Goal: Task Accomplishment & Management: Manage account settings

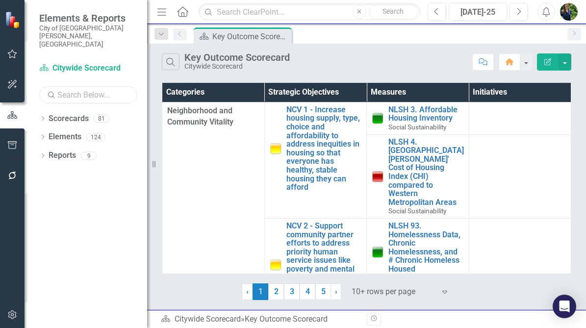
click at [87, 86] on input "text" at bounding box center [88, 94] width 98 height 17
type input "w"
drag, startPoint x: 90, startPoint y: 80, endPoint x: 49, endPoint y: 77, distance: 41.8
click at [49, 86] on div "Search mywater" at bounding box center [88, 94] width 98 height 17
type input "c"
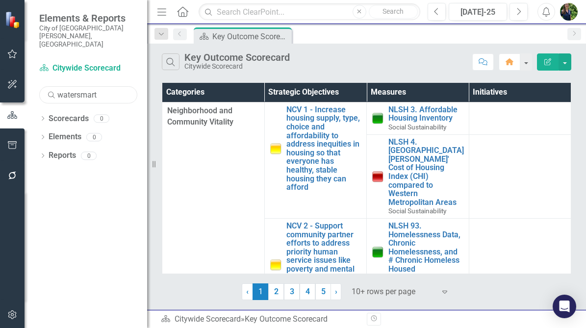
drag, startPoint x: 103, startPoint y: 82, endPoint x: 52, endPoint y: 76, distance: 51.4
click at [52, 86] on div "Search watersmart" at bounding box center [88, 94] width 98 height 17
type input "water"
click at [262, 18] on input "text" at bounding box center [309, 11] width 221 height 17
click at [46, 111] on div "Dropdown Scorecards 12" at bounding box center [93, 120] width 108 height 19
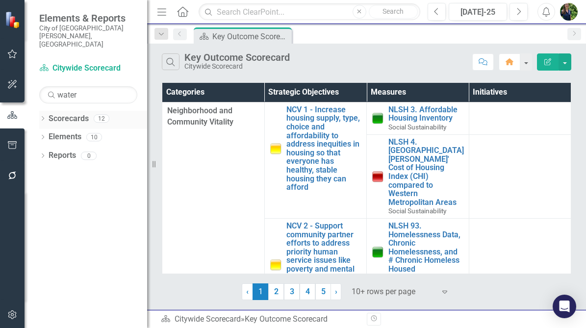
click at [42, 117] on icon "Dropdown" at bounding box center [42, 119] width 7 height 5
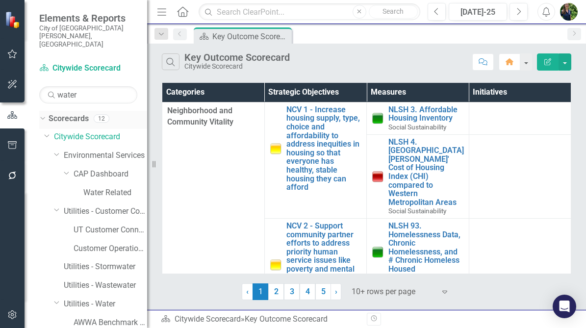
click at [42, 117] on icon at bounding box center [42, 118] width 4 height 2
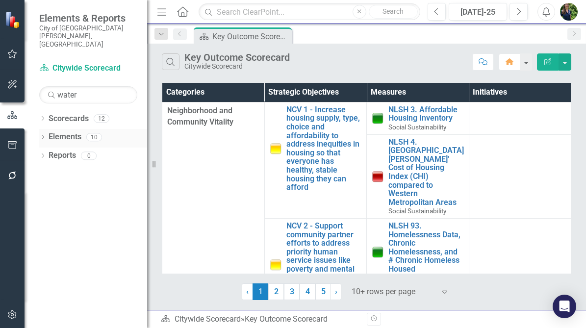
click at [42, 134] on div "Dropdown" at bounding box center [42, 138] width 7 height 8
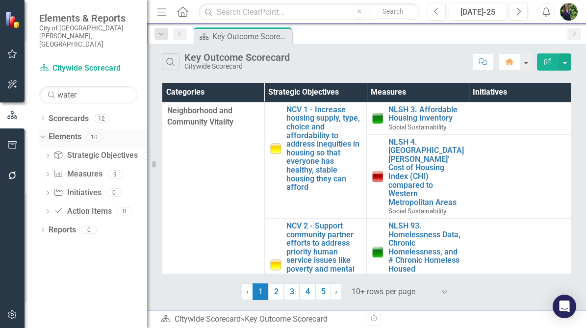
click at [42, 133] on icon "Dropdown" at bounding box center [41, 136] width 5 height 7
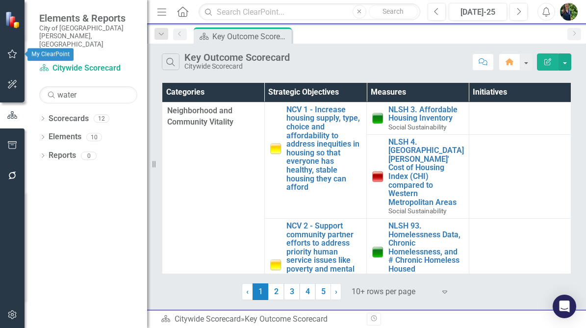
click at [15, 54] on icon "button" at bounding box center [12, 54] width 10 height 8
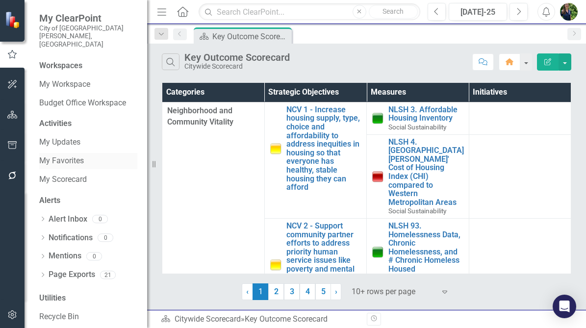
click at [65, 155] on link "My Favorites" at bounding box center [88, 160] width 98 height 11
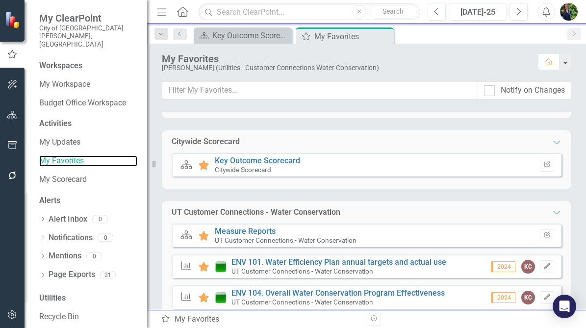
scroll to position [147, 0]
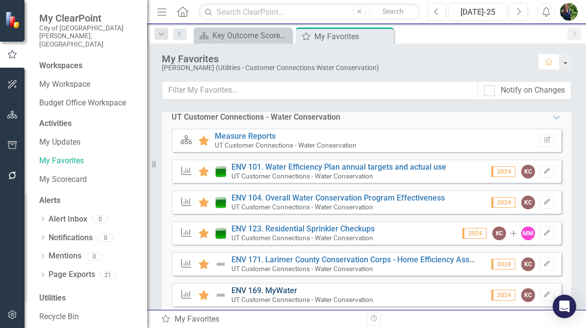
click at [273, 291] on link "ENV 169. MyWater" at bounding box center [265, 290] width 66 height 9
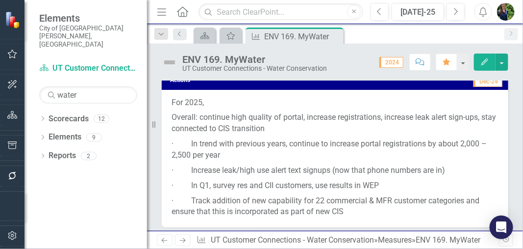
scroll to position [833, 0]
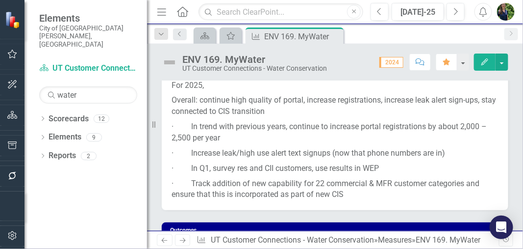
click at [275, 154] on p "· Increase leak/high use alert text signups (now that phone numbers are in)" at bounding box center [335, 153] width 327 height 15
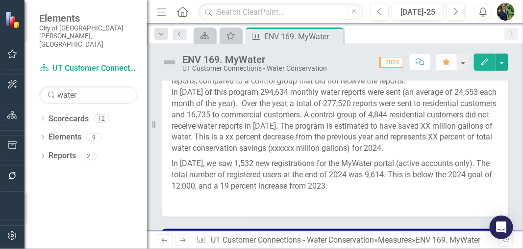
scroll to position [638, 0]
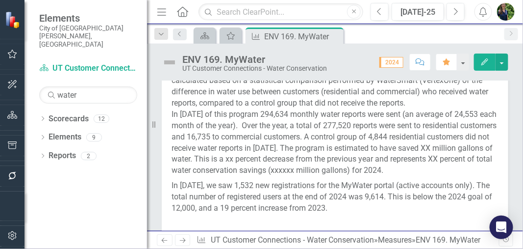
drag, startPoint x: 321, startPoint y: 141, endPoint x: 392, endPoint y: 103, distance: 81.2
click at [321, 141] on p "In [DATE] of this program 294,634 monthly water reports were sent (an average o…" at bounding box center [335, 143] width 327 height 69
click at [508, 62] on button "button" at bounding box center [502, 61] width 13 height 17
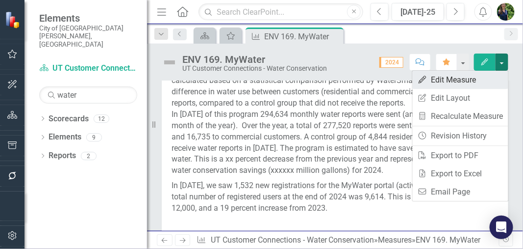
click at [469, 76] on link "Edit Edit Measure" at bounding box center [461, 80] width 96 height 18
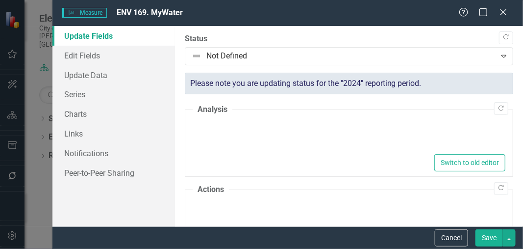
type textarea "<p>This is an annual metric that reflects data for the calendar year, January -…"
type textarea "<p>For 2025,&nbsp;</p> <p>Overall: continue high quality of portal, increase re…"
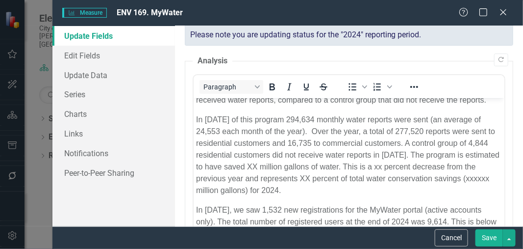
scroll to position [98, 0]
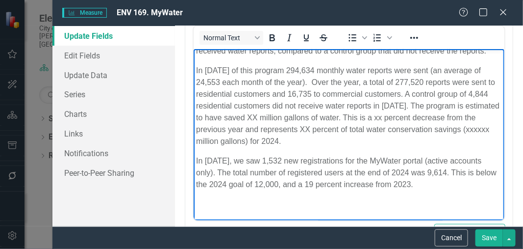
click at [453, 184] on p "In [DATE], we saw 1,532 new registrations for the MyWater portal (active accoun…" at bounding box center [349, 172] width 306 height 35
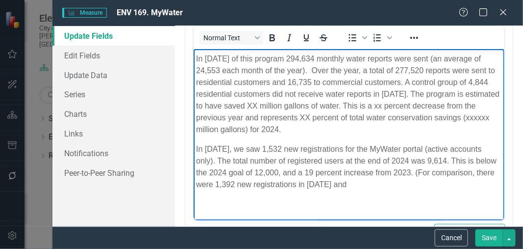
click at [389, 190] on p "In [DATE], we saw 1,532 new registrations for the MyWater portal (active accoun…" at bounding box center [349, 166] width 306 height 47
click at [465, 190] on p "In [DATE], we saw 1,532 new registrations for the MyWater portal (active accoun…" at bounding box center [349, 166] width 306 height 47
click at [357, 155] on p "In [DATE], we saw 1,532 new registrations for the MyWater portal (active accoun…" at bounding box center [349, 166] width 306 height 47
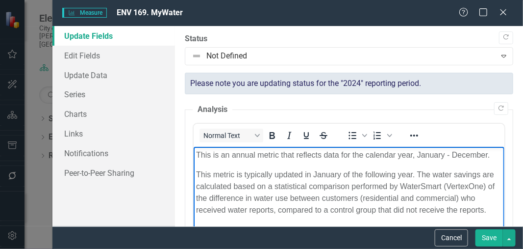
scroll to position [196, 0]
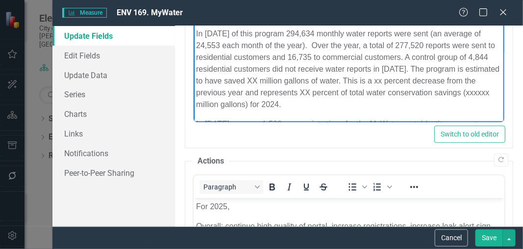
click at [489, 237] on button "Save" at bounding box center [489, 237] width 27 height 17
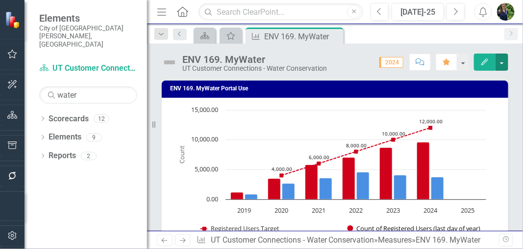
scroll to position [0, 0]
